Goal: Find specific page/section: Find specific page/section

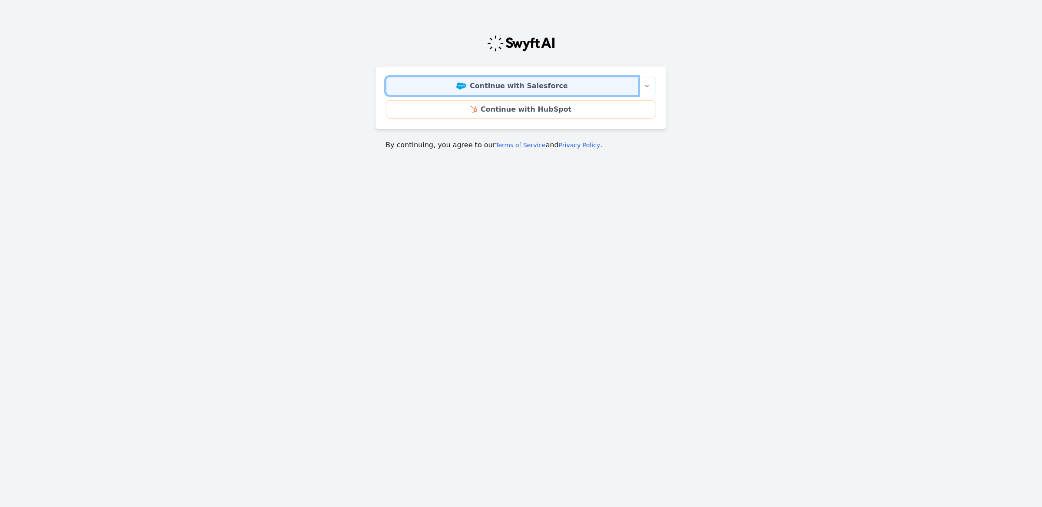
click at [507, 91] on link "Continue with Salesforce" at bounding box center [512, 86] width 252 height 18
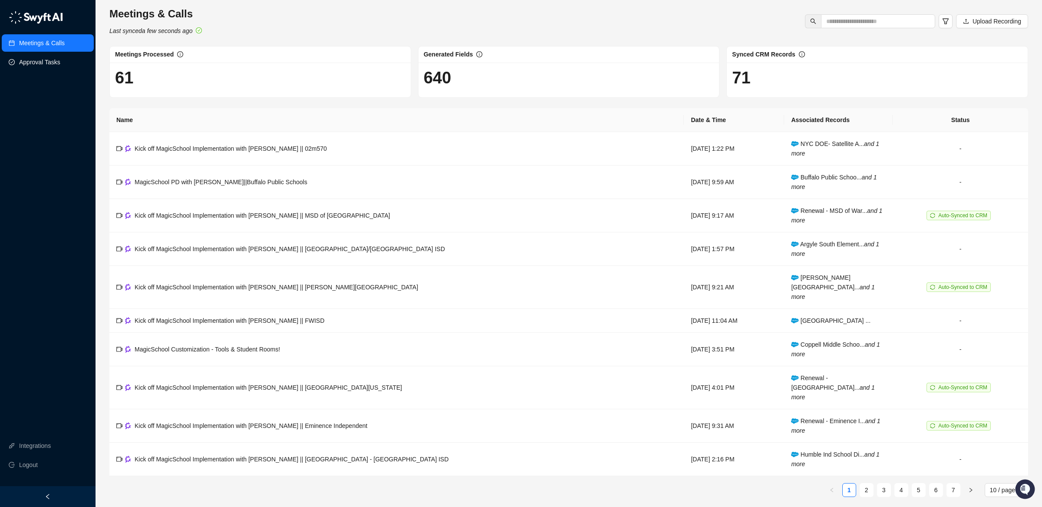
click at [35, 62] on link "Approval Tasks" at bounding box center [39, 61] width 41 height 17
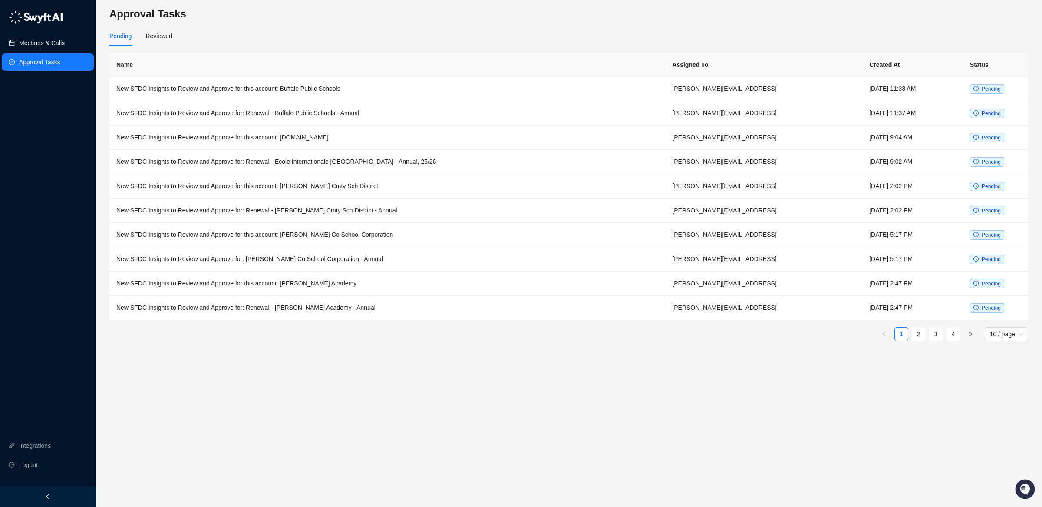
click at [45, 43] on link "Meetings & Calls" at bounding box center [42, 42] width 46 height 17
